Goal: Task Accomplishment & Management: Manage account settings

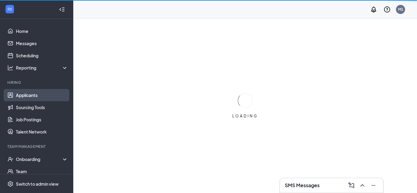
click at [35, 97] on link "Applicants" at bounding box center [42, 95] width 52 height 12
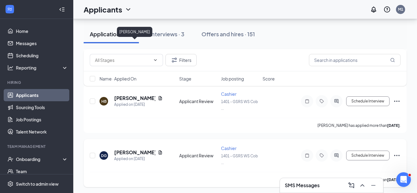
scroll to position [758, 0]
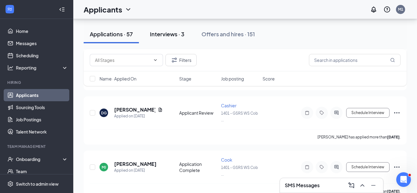
click at [180, 35] on div "Interviews · 3" at bounding box center [167, 34] width 35 height 8
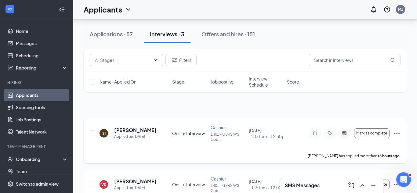
scroll to position [34, 0]
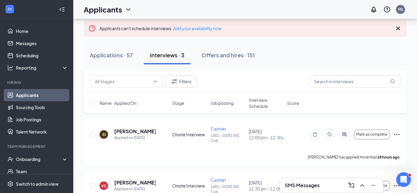
drag, startPoint x: 333, startPoint y: 191, endPoint x: 336, endPoint y: 188, distance: 3.9
click at [333, 190] on div "SMS Messages" at bounding box center [331, 185] width 103 height 15
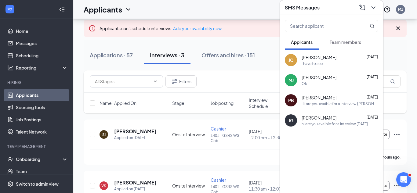
click at [342, 66] on div "I have to see" at bounding box center [340, 63] width 77 height 5
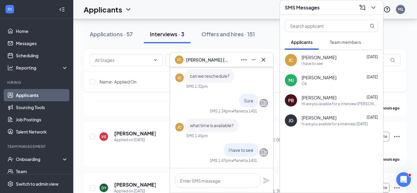
scroll to position [117, 0]
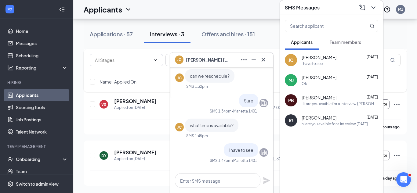
click at [342, 43] on span "Team members" at bounding box center [345, 41] width 31 height 5
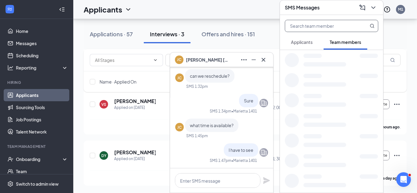
click at [319, 22] on input "text" at bounding box center [321, 26] width 72 height 12
click at [320, 27] on input "qu" at bounding box center [321, 26] width 72 height 12
type input "[PERSON_NAME]"
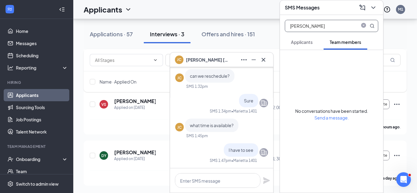
click at [362, 27] on icon "close-circle" at bounding box center [363, 25] width 5 height 5
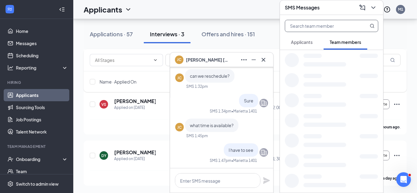
click at [394, 32] on div "Applications · 57 Interviews · 3 Offers and hires · 151" at bounding box center [245, 34] width 323 height 18
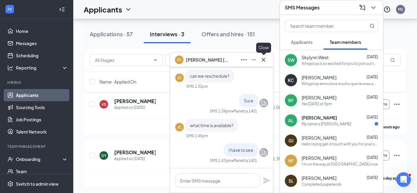
drag, startPoint x: 265, startPoint y: 59, endPoint x: 260, endPoint y: 51, distance: 8.8
click at [264, 58] on icon "Cross" at bounding box center [263, 59] width 7 height 7
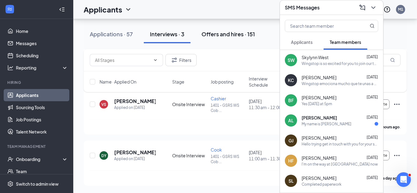
click at [241, 35] on div "Offers and hires · 151" at bounding box center [228, 34] width 53 height 8
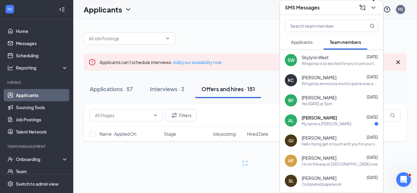
click at [372, 7] on icon "ChevronDown" at bounding box center [373, 7] width 7 height 7
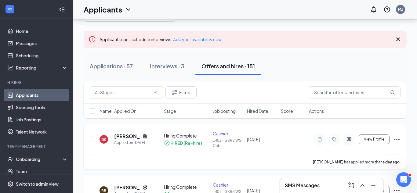
scroll to position [25, 0]
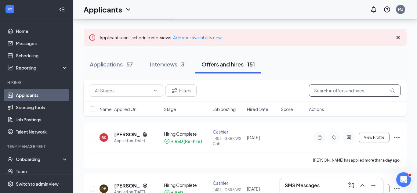
click at [360, 90] on input "text" at bounding box center [355, 91] width 92 height 12
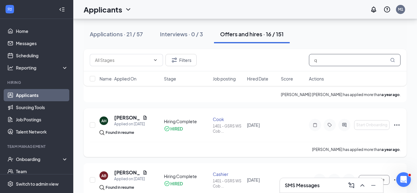
scroll to position [480, 0]
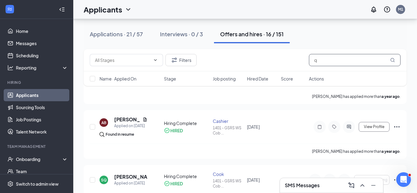
type input "q"
click at [31, 96] on link "Applicants" at bounding box center [42, 95] width 52 height 12
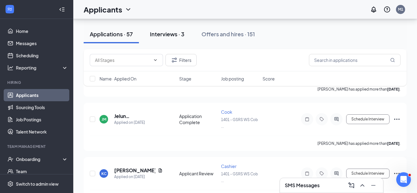
click at [167, 37] on div "Interviews · 3" at bounding box center [167, 34] width 35 height 8
